Goal: Find specific page/section: Find specific page/section

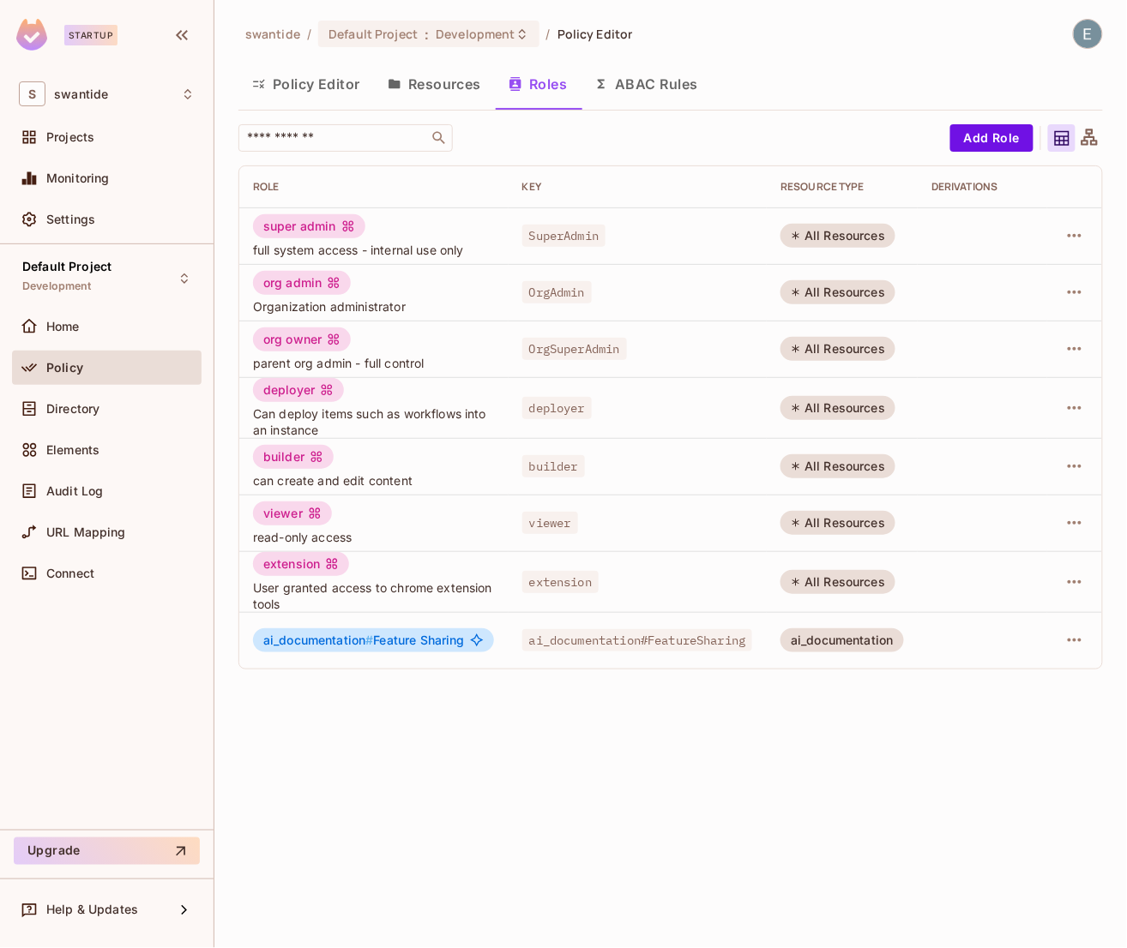
click at [570, 301] on span "OrgAdmin" at bounding box center [556, 292] width 69 height 22
click at [565, 292] on span "OrgAdmin" at bounding box center [556, 292] width 69 height 22
copy span "OrgAdmin"
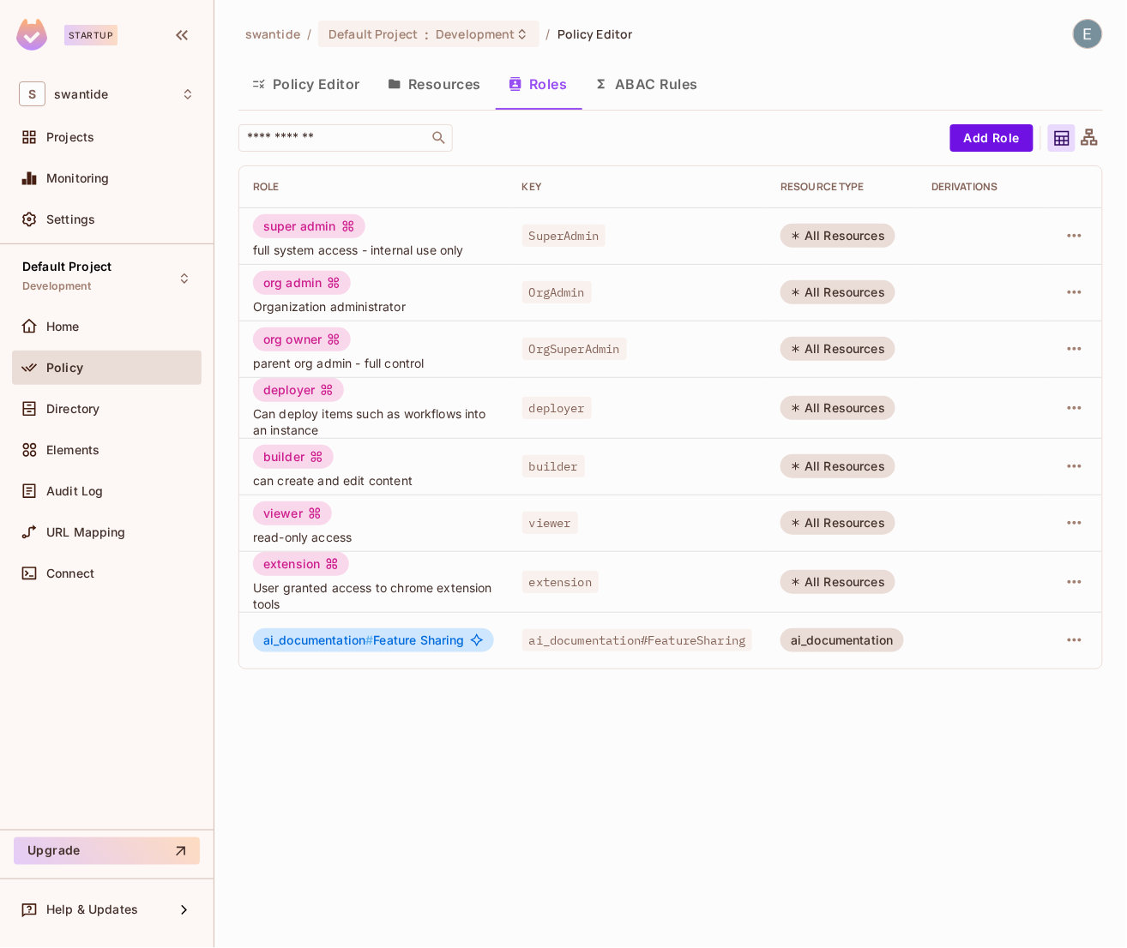
click at [595, 351] on span "OrgSuperAdmin" at bounding box center [574, 349] width 105 height 22
copy span "OrgSuperAdmin"
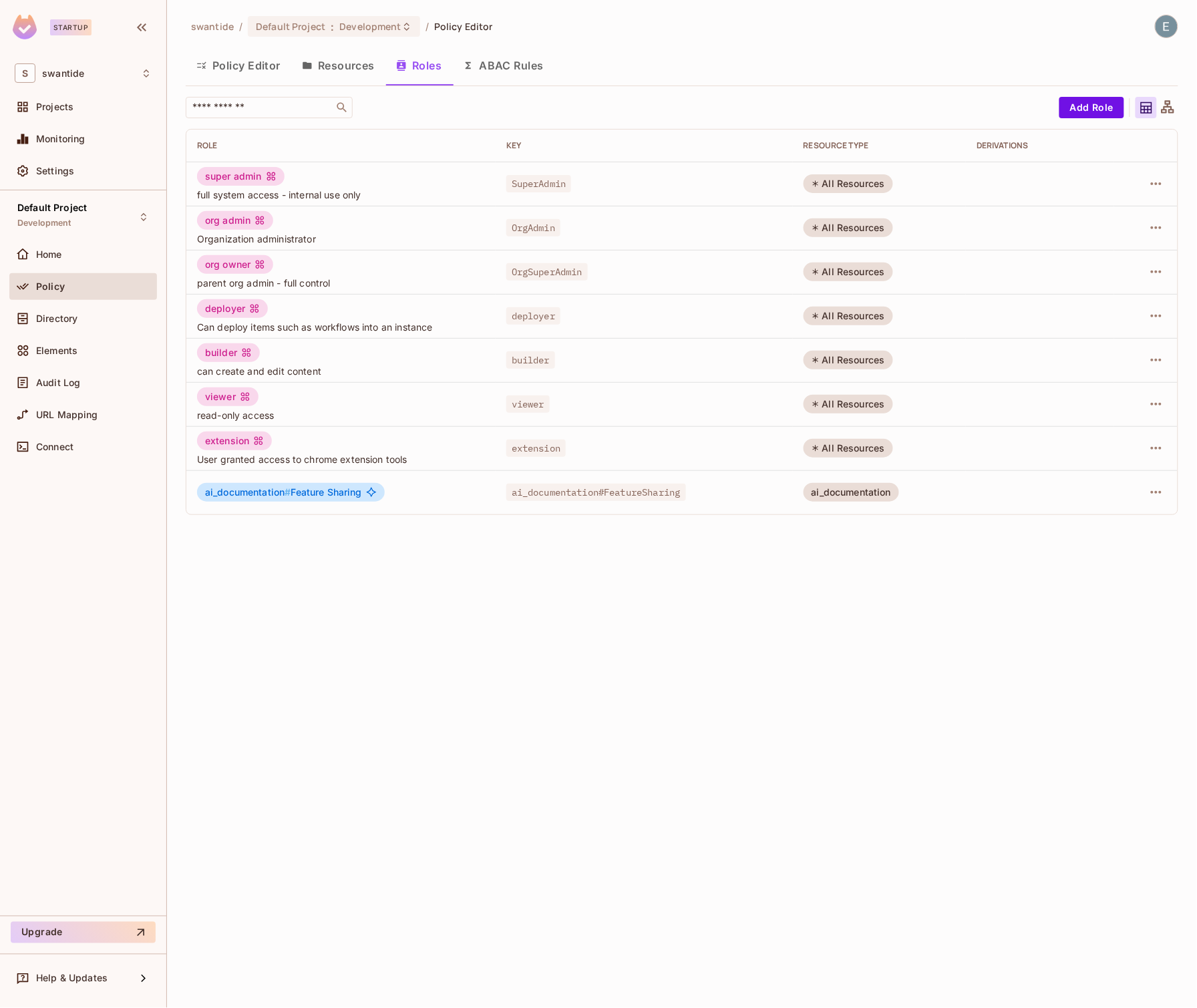
click at [394, 626] on div "swantide / Default Project : Development / Policy Editor Policy Editor Resource…" at bounding box center [681, 504] width 1030 height 1008
click at [66, 311] on div "Directory" at bounding box center [83, 319] width 137 height 16
